Goal: Task Accomplishment & Management: Use online tool/utility

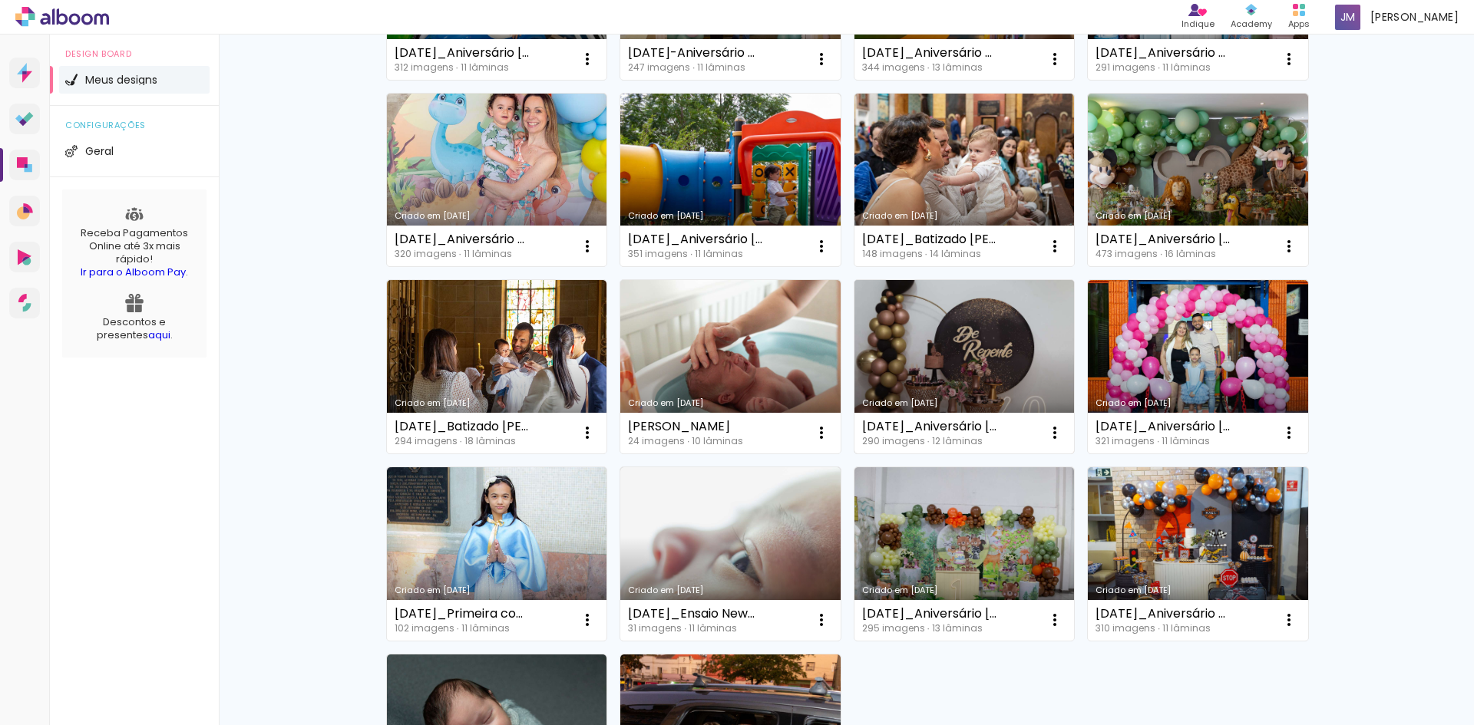
scroll to position [941, 0]
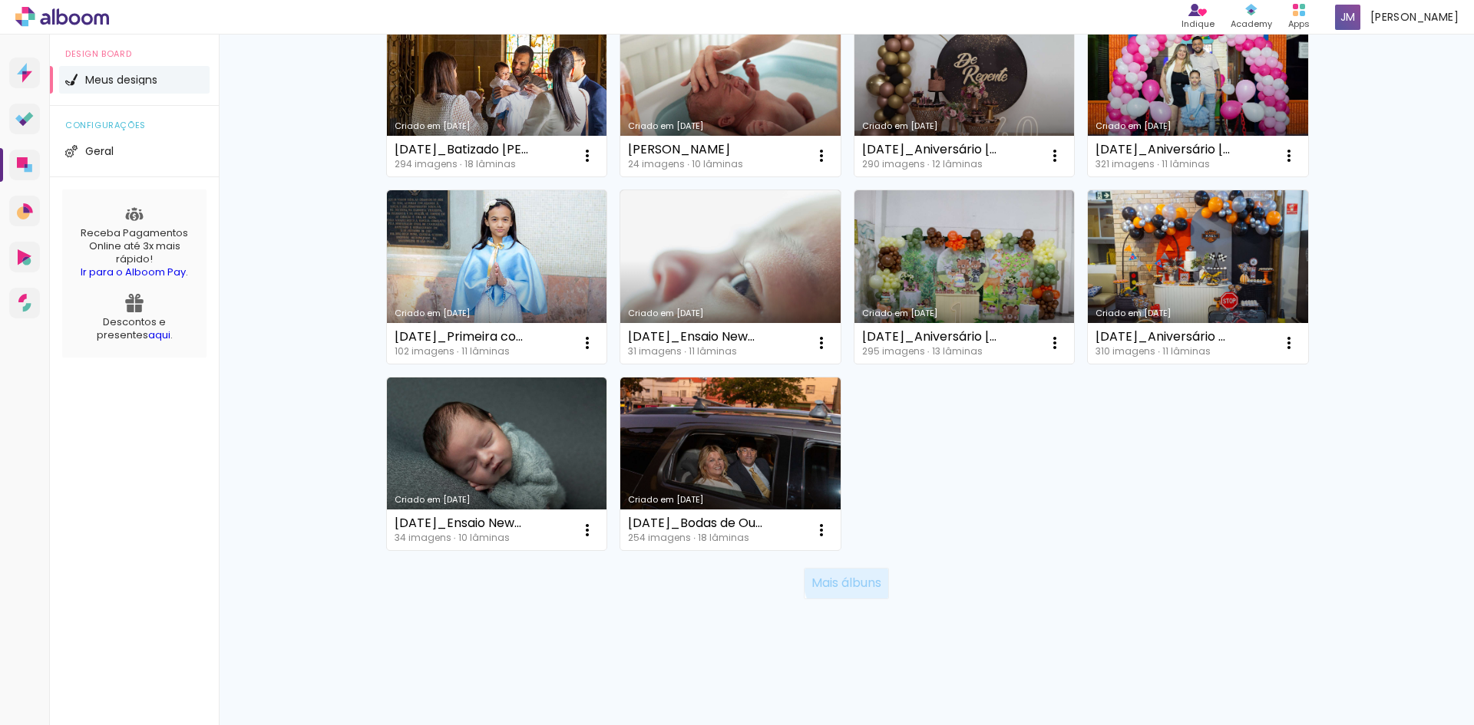
click at [0, 0] on slot "Mais álbuns" at bounding box center [0, 0] width 0 height 0
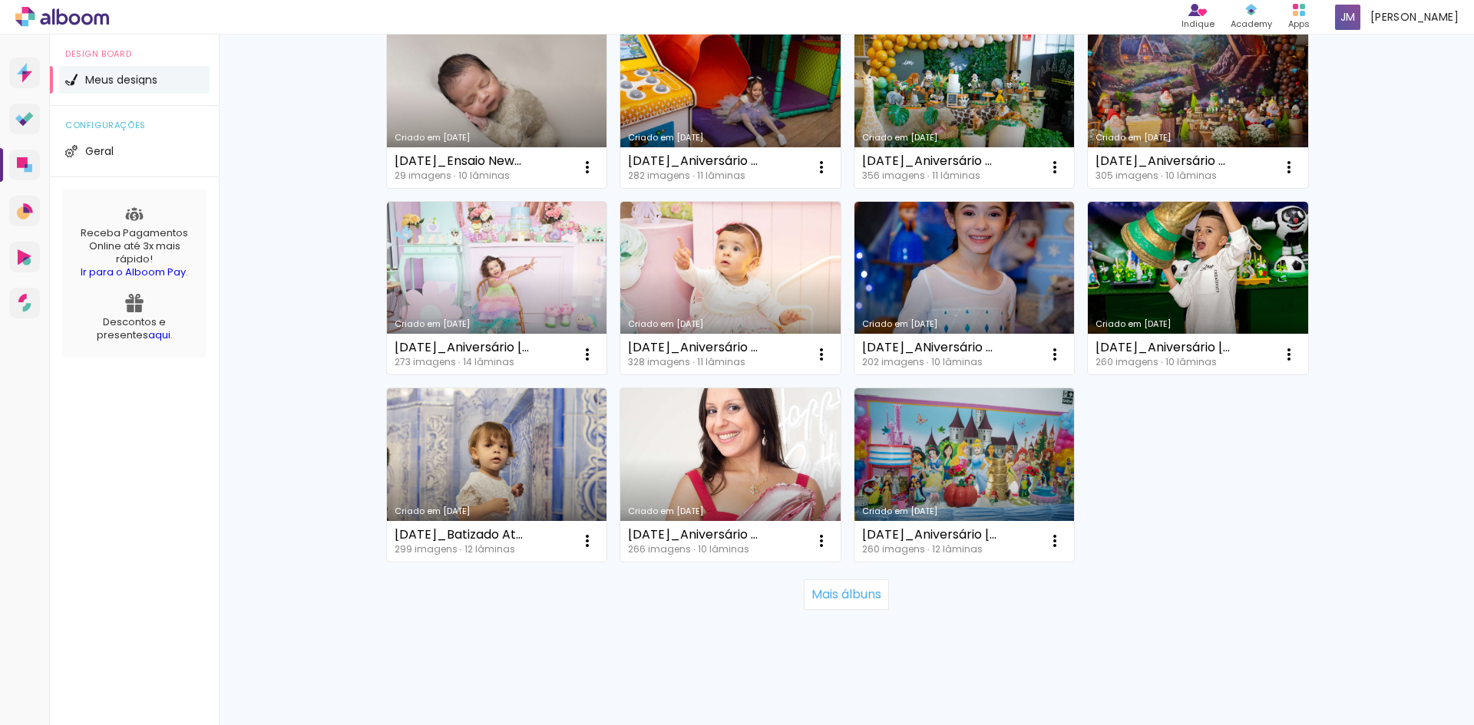
scroll to position [2063, 0]
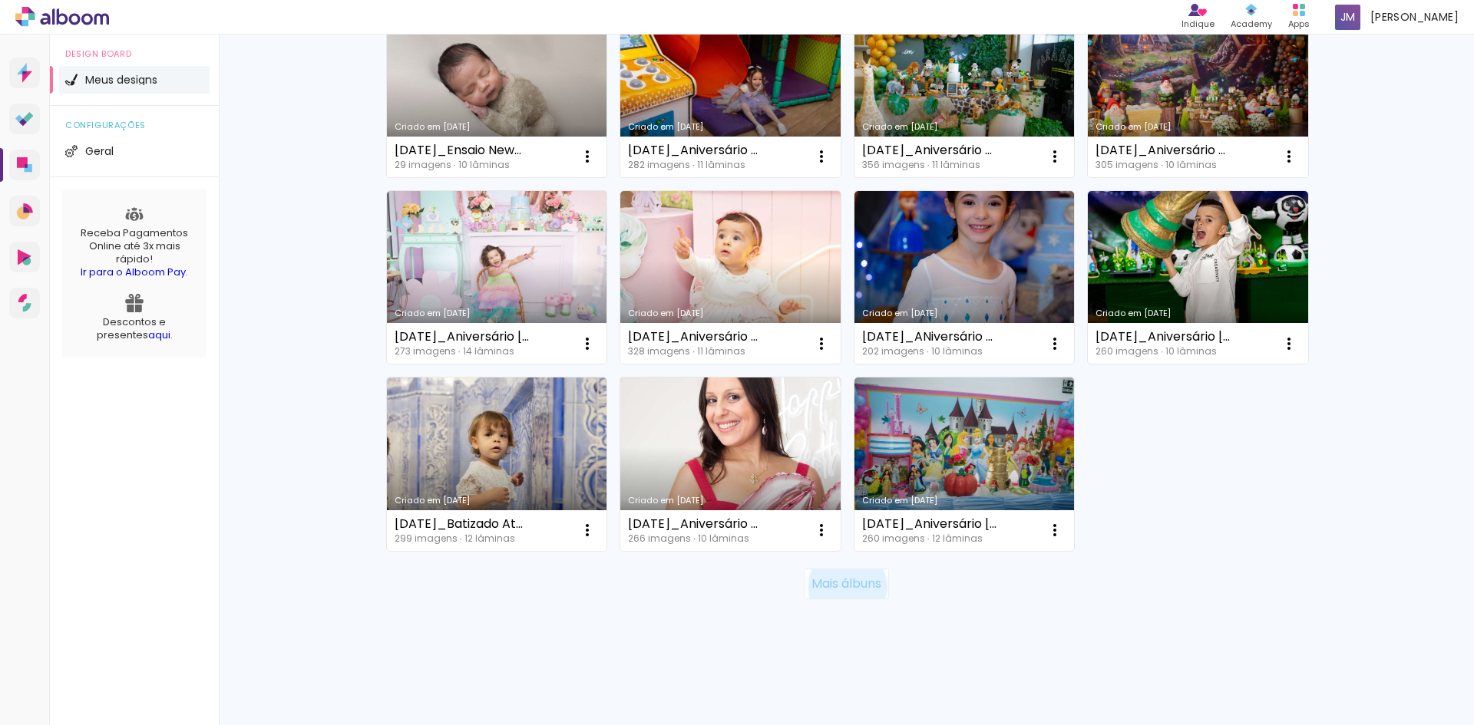
click at [0, 0] on slot "Mais álbuns" at bounding box center [0, 0] width 0 height 0
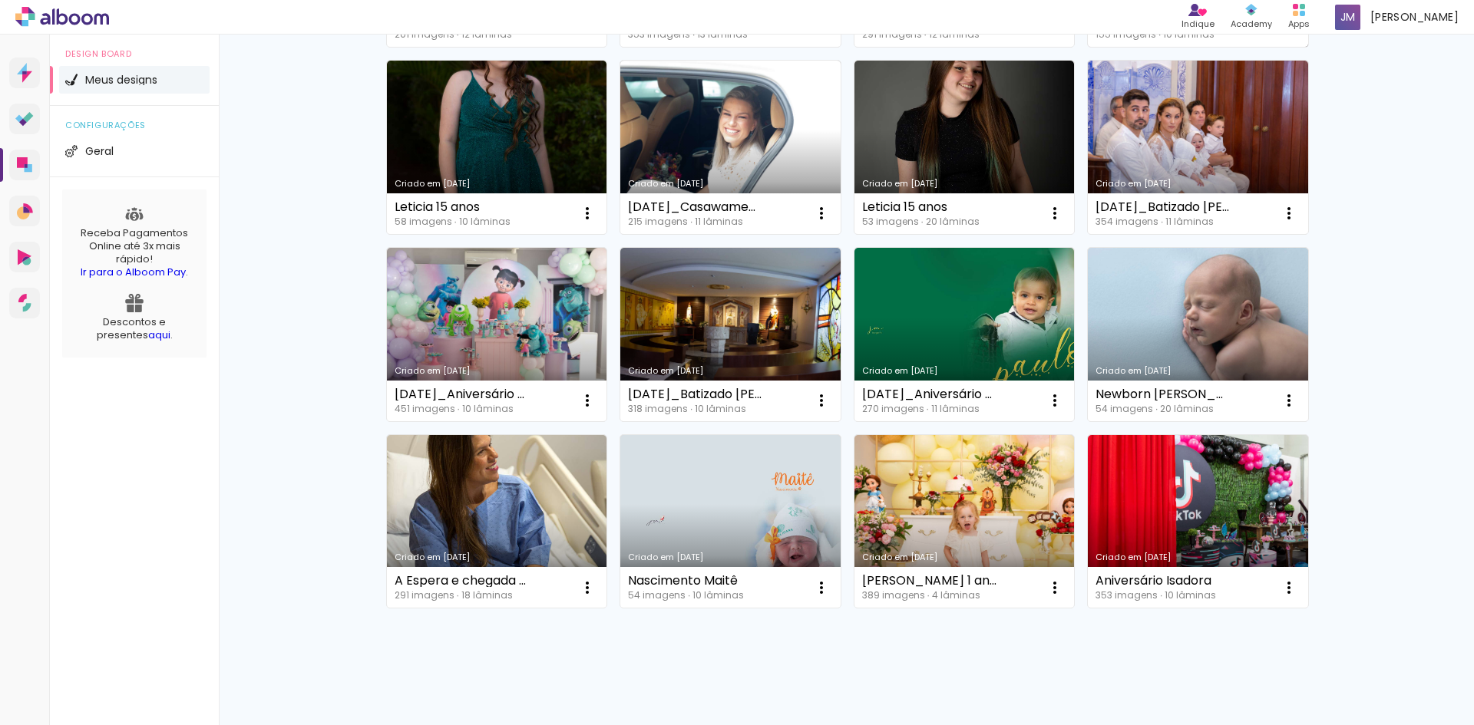
scroll to position [2780, 0]
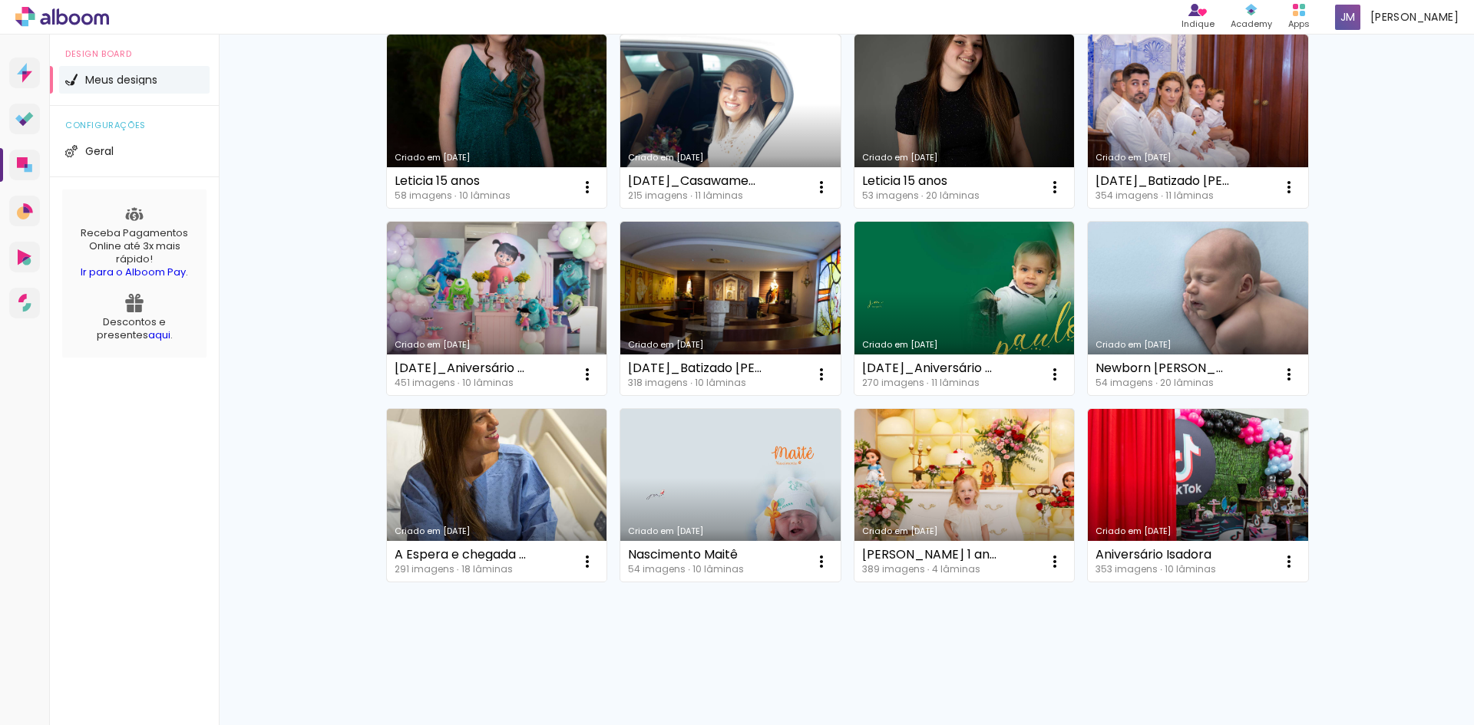
click at [499, 479] on link "Criado em 07/09/22" at bounding box center [497, 495] width 220 height 173
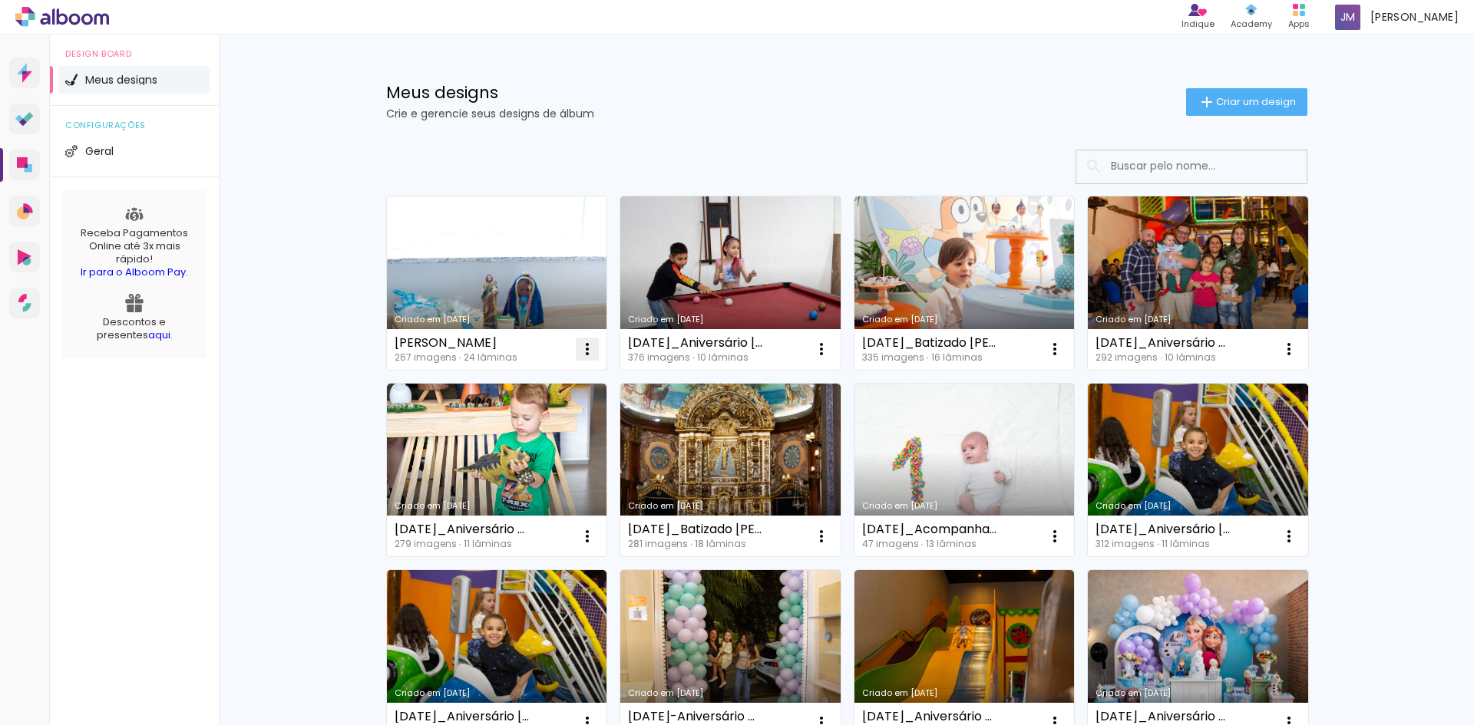
click at [580, 347] on iron-icon at bounding box center [587, 349] width 18 height 18
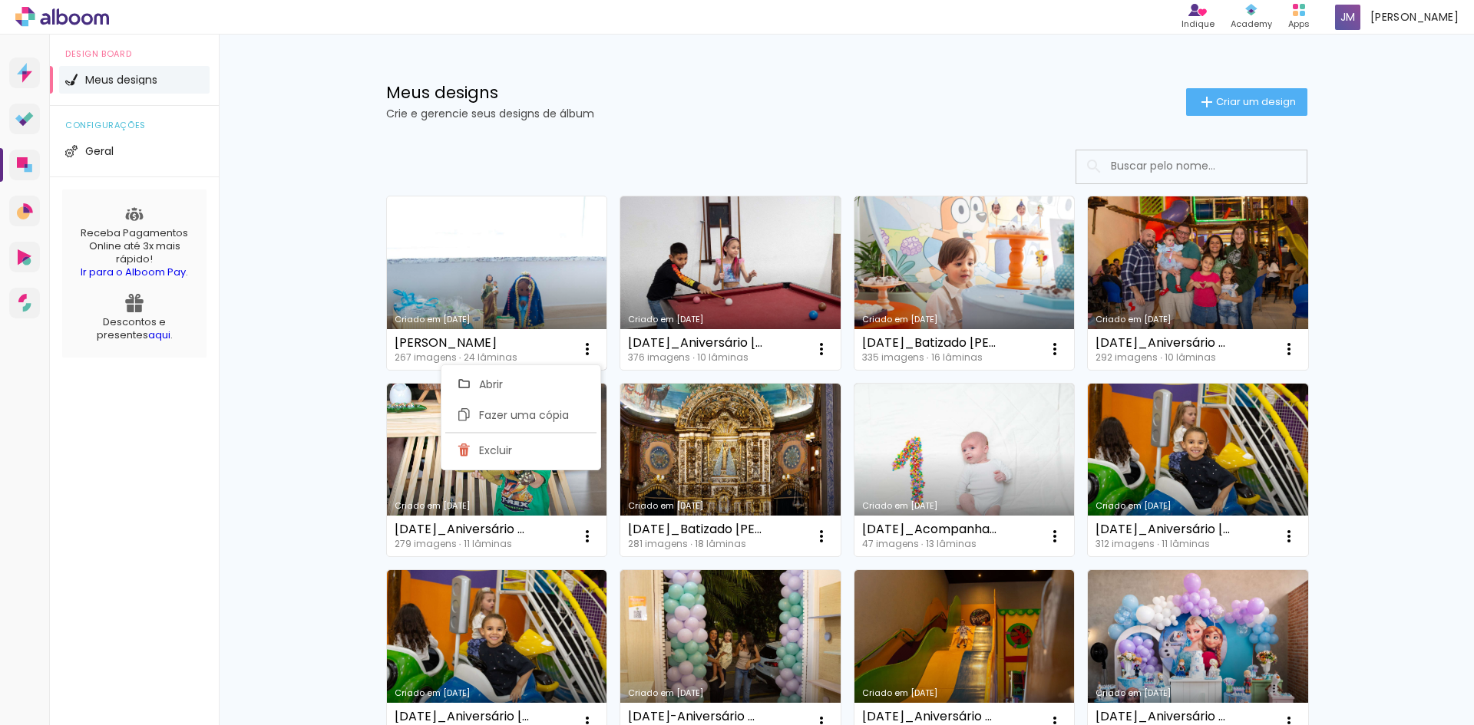
click at [534, 291] on link "Criado em [DATE]" at bounding box center [497, 283] width 220 height 173
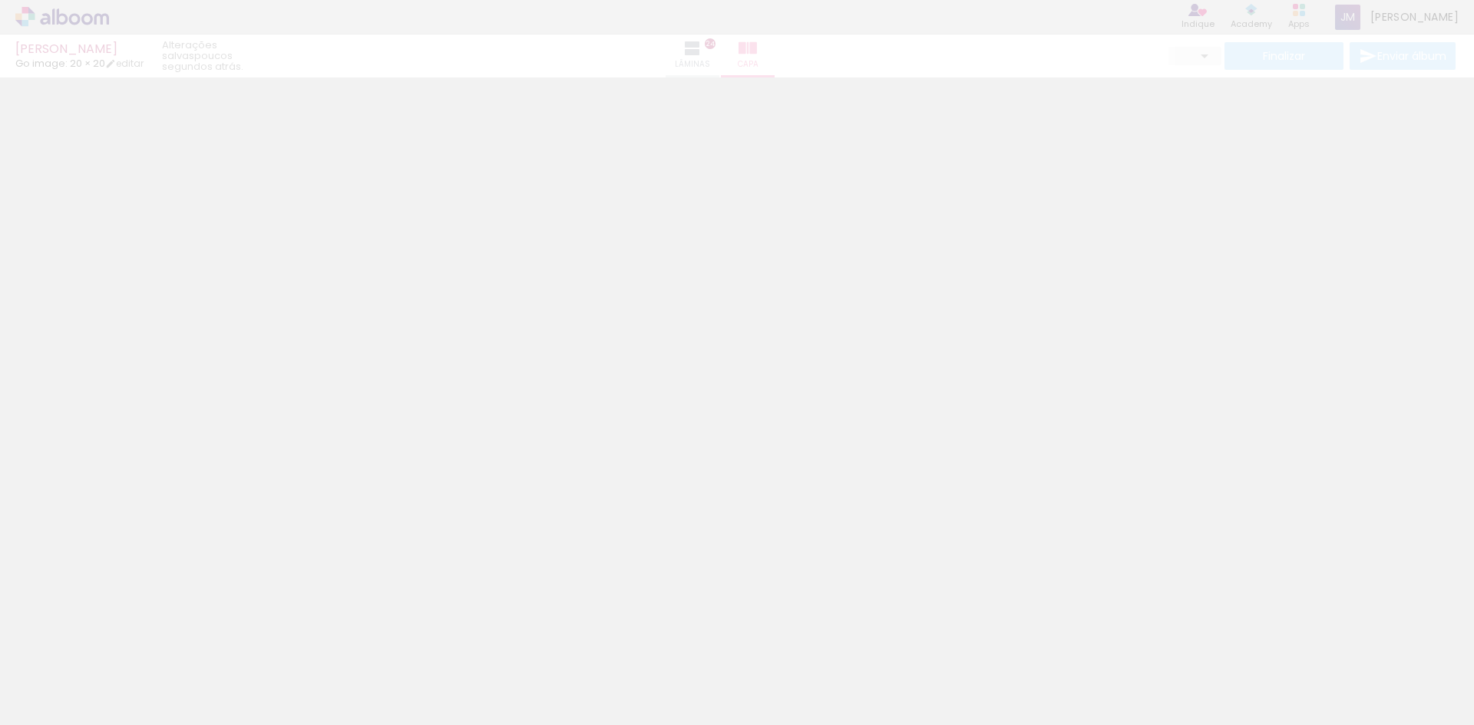
type input "0"
